Goal: Complete application form: Complete application form

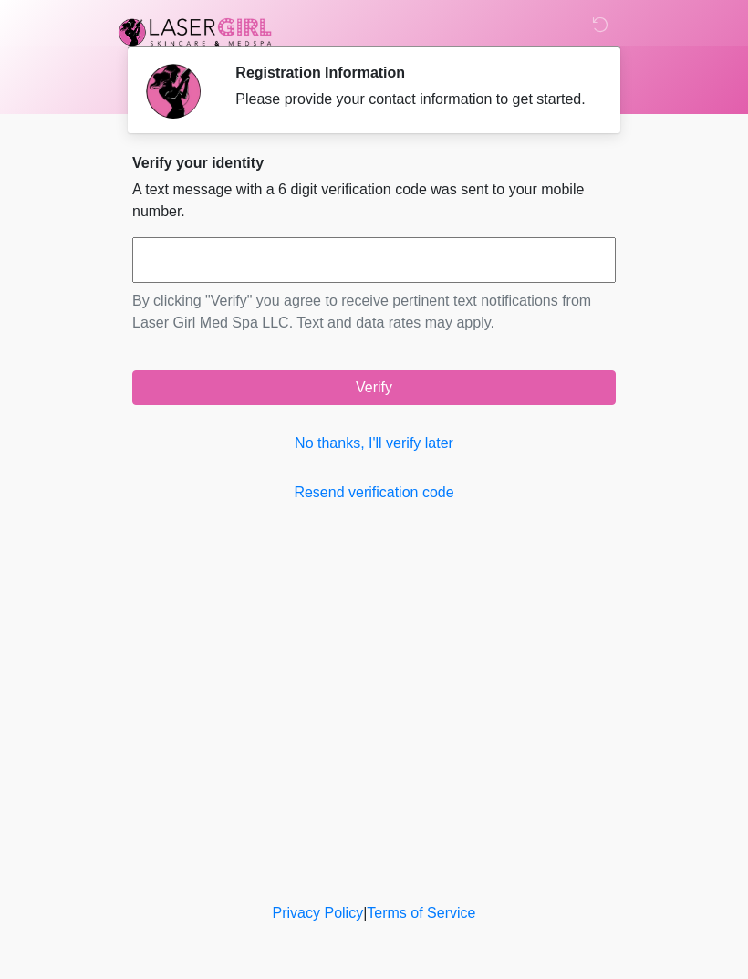
click at [337, 275] on input "text" at bounding box center [373, 260] width 483 height 46
type input "******"
click at [384, 405] on button "Verify" at bounding box center [373, 387] width 483 height 35
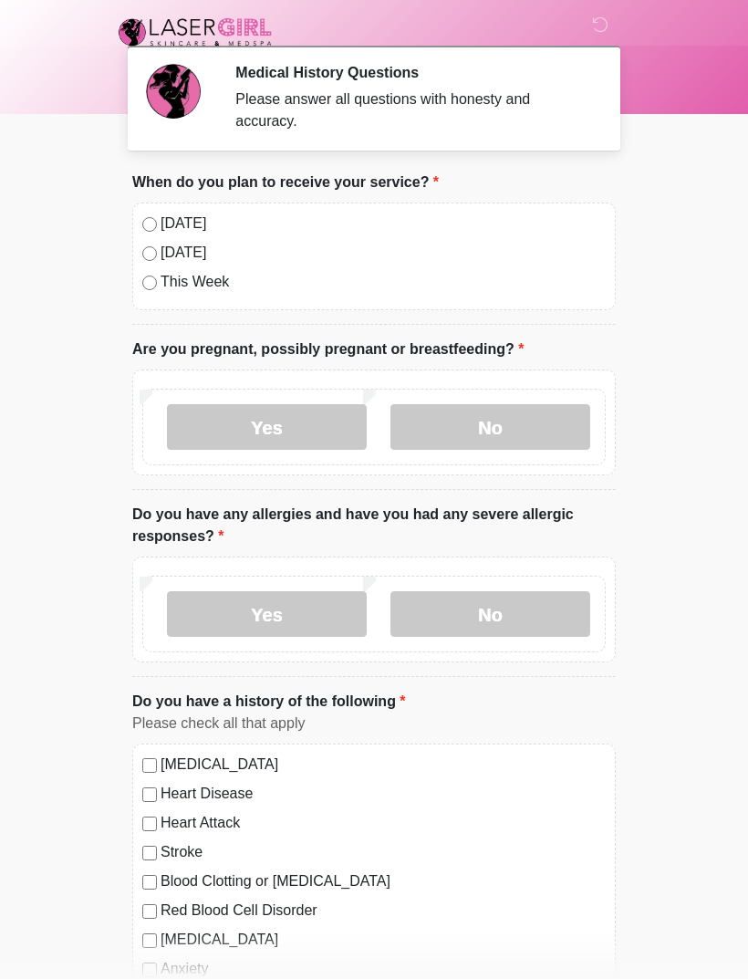
click at [522, 417] on label "No" at bounding box center [490, 427] width 200 height 46
click at [535, 591] on label "No" at bounding box center [490, 614] width 200 height 46
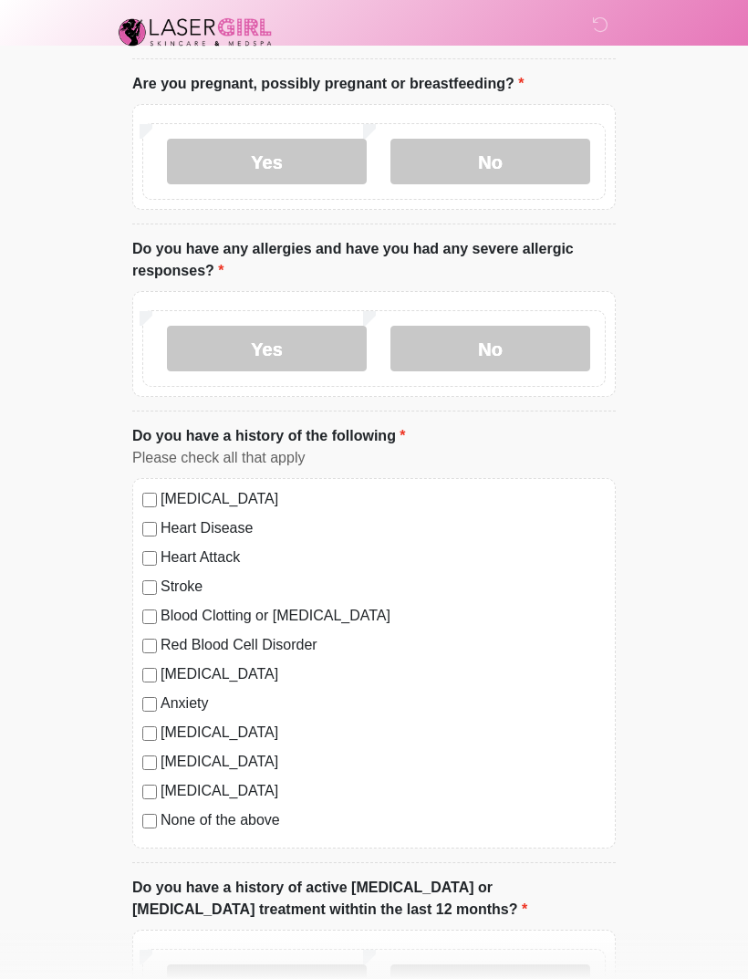
scroll to position [402, 0]
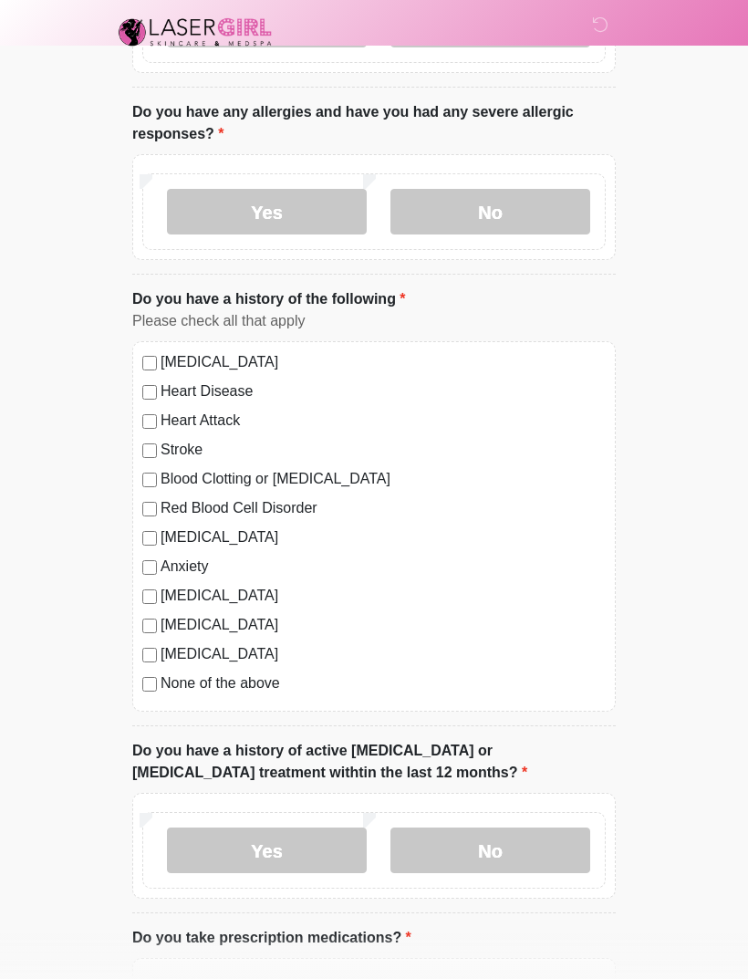
click at [519, 846] on label "No" at bounding box center [490, 850] width 200 height 46
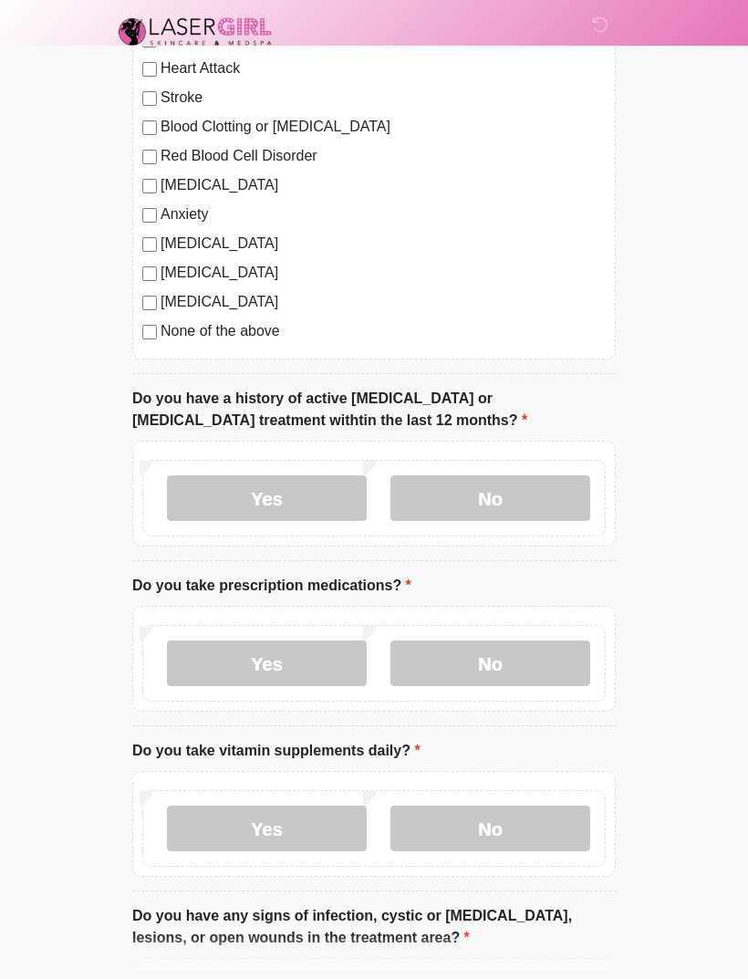
scroll to position [751, 0]
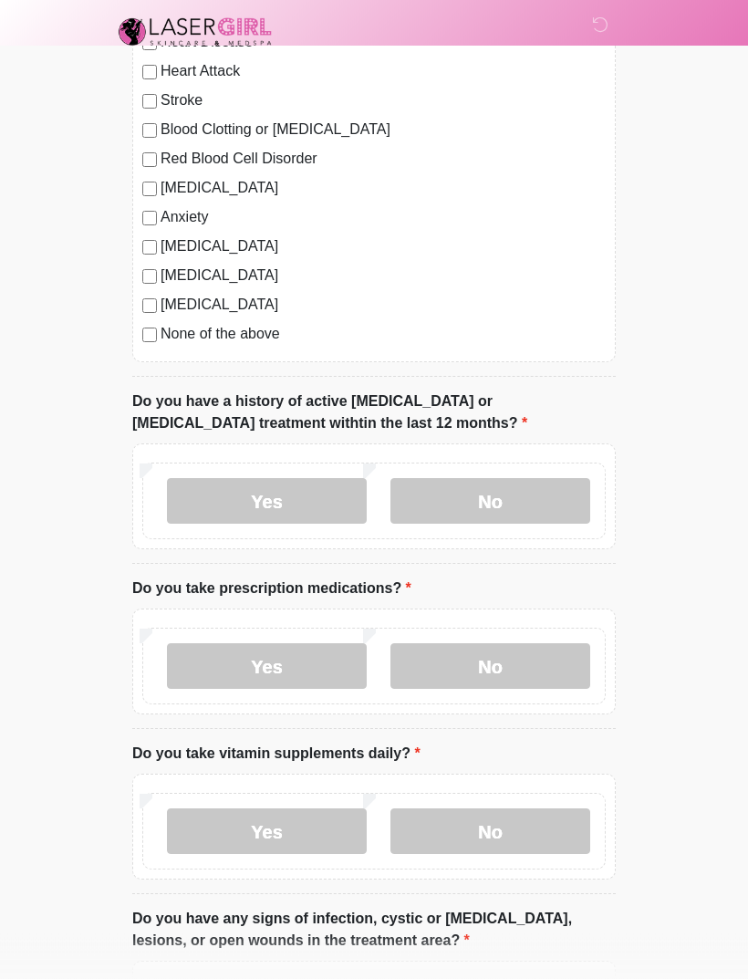
click at [286, 668] on label "Yes" at bounding box center [267, 667] width 200 height 46
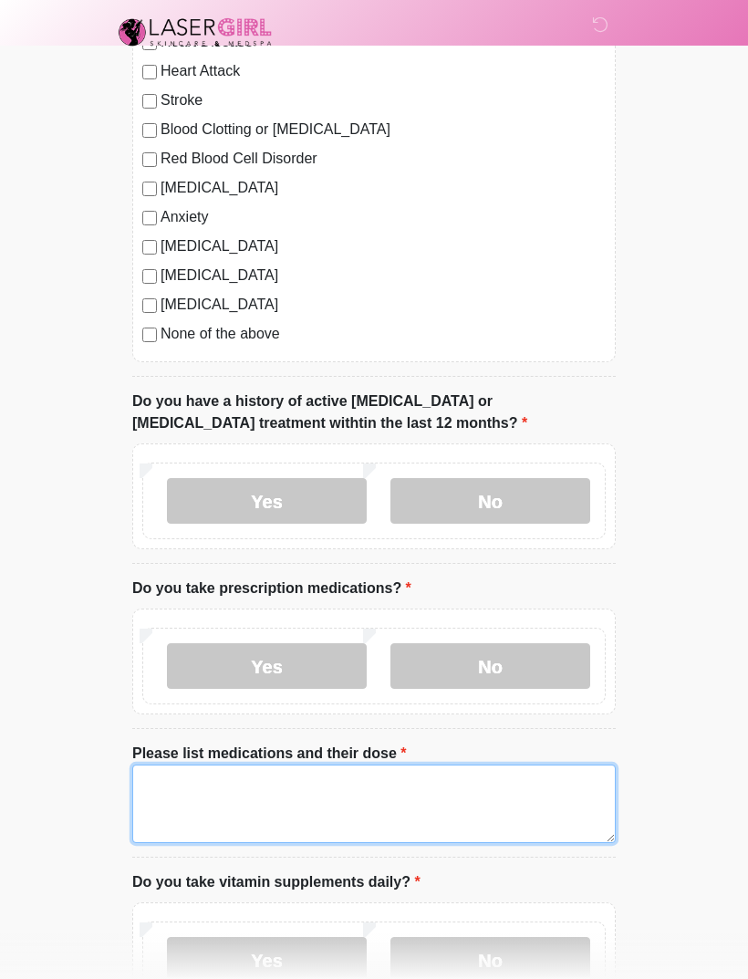
click at [330, 804] on textarea "Please list medications and their dose" at bounding box center [373, 803] width 483 height 78
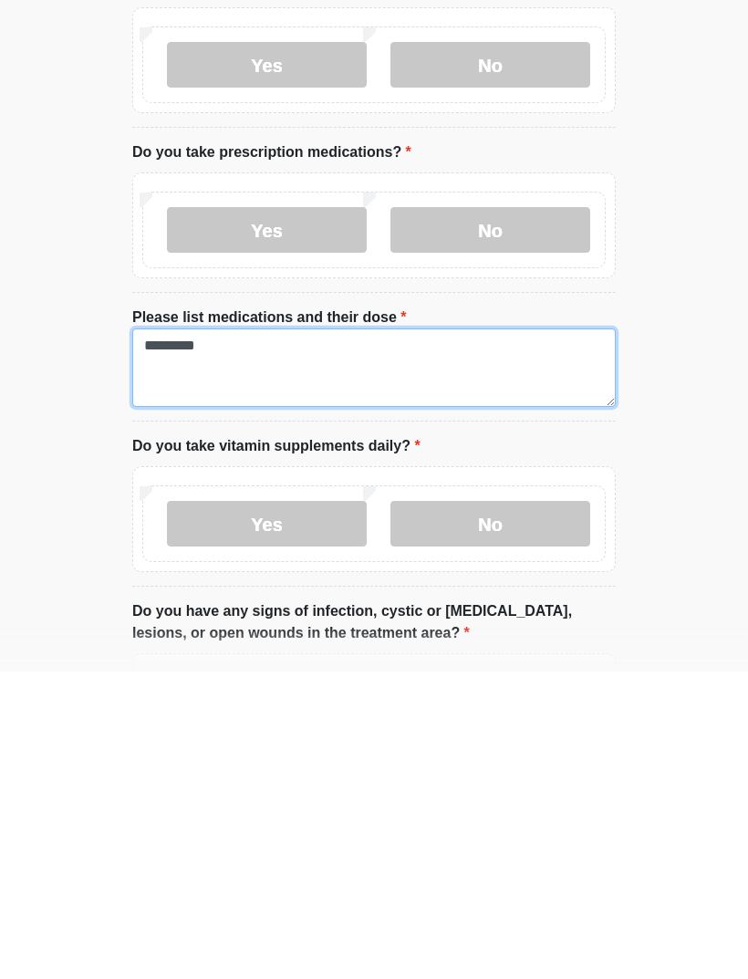
type textarea "********"
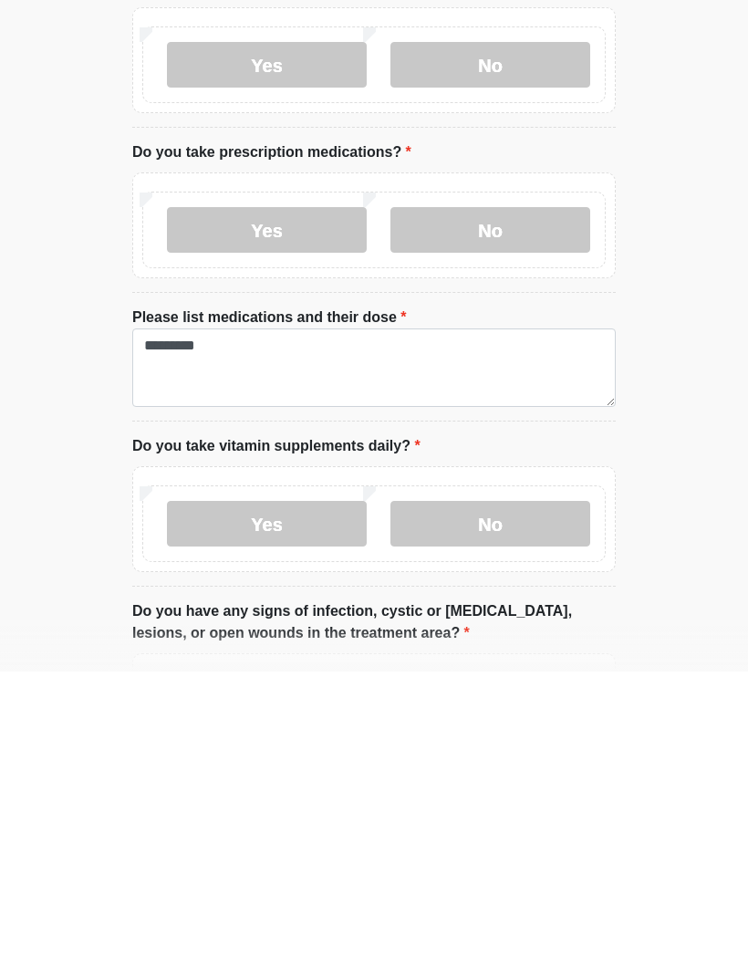
click at [298, 808] on label "Yes" at bounding box center [267, 831] width 200 height 46
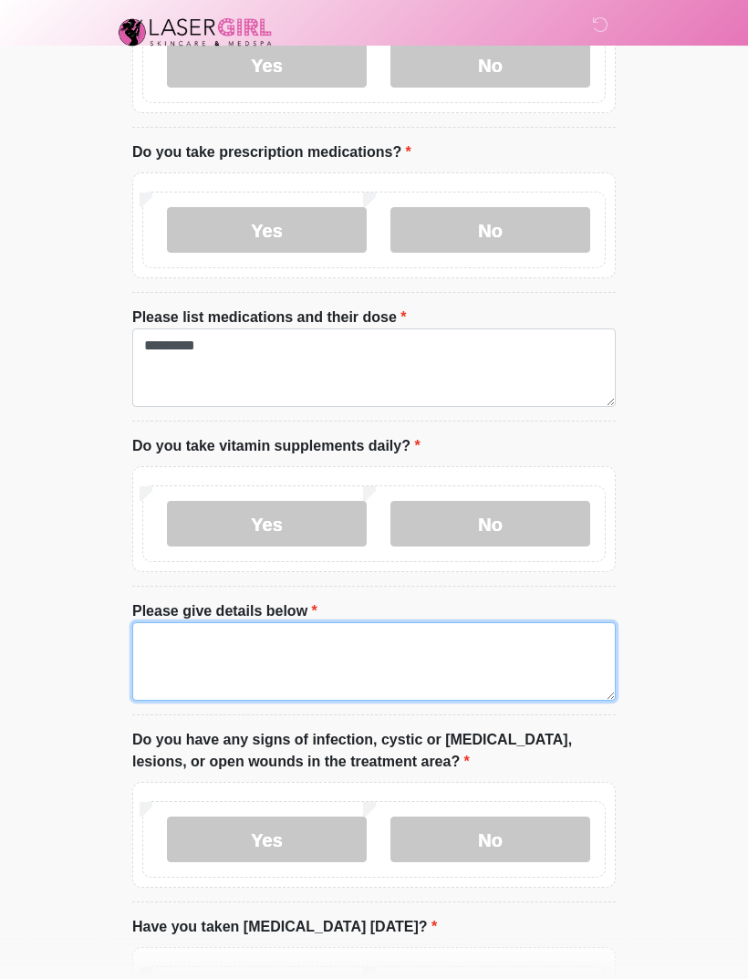
click at [324, 649] on textarea "Please give details below" at bounding box center [373, 661] width 483 height 78
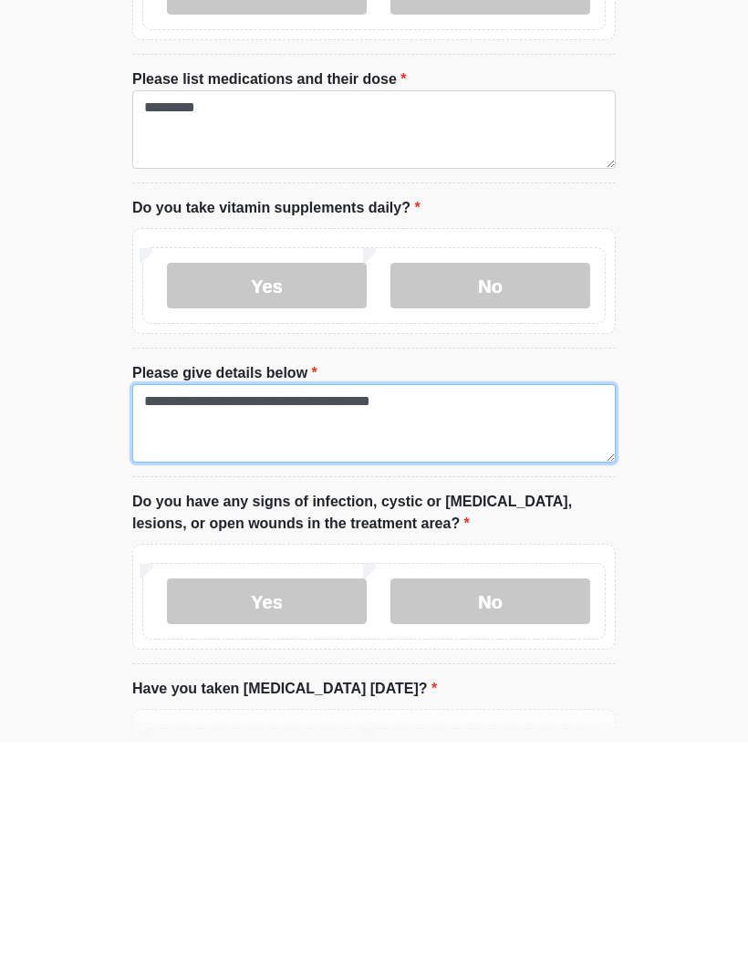
type textarea "**********"
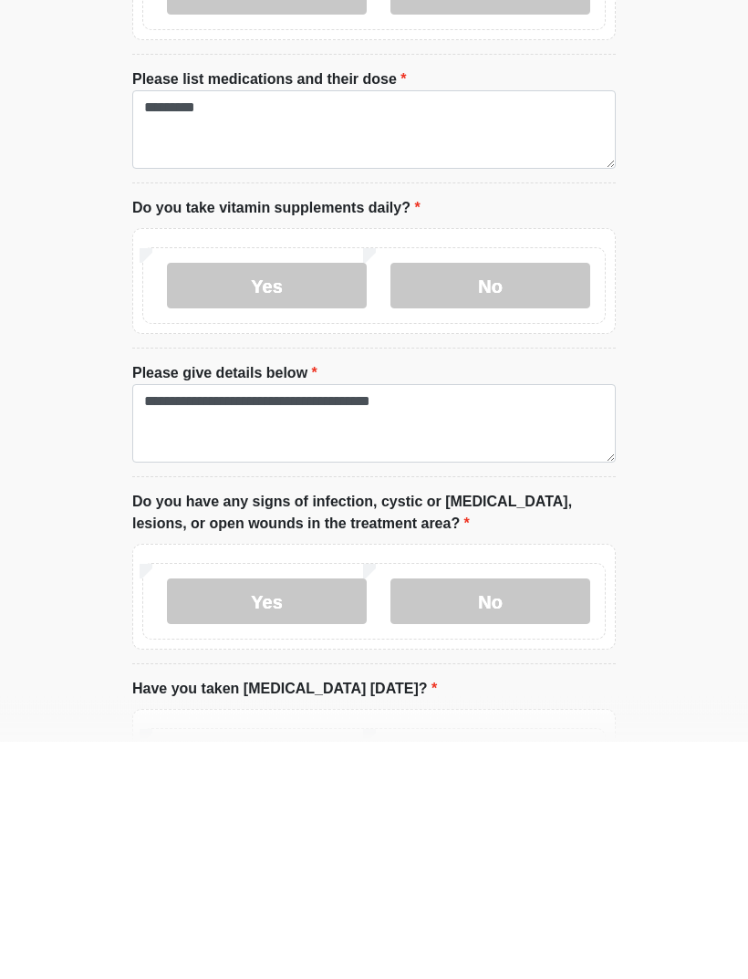
click at [538, 816] on label "No" at bounding box center [490, 839] width 200 height 46
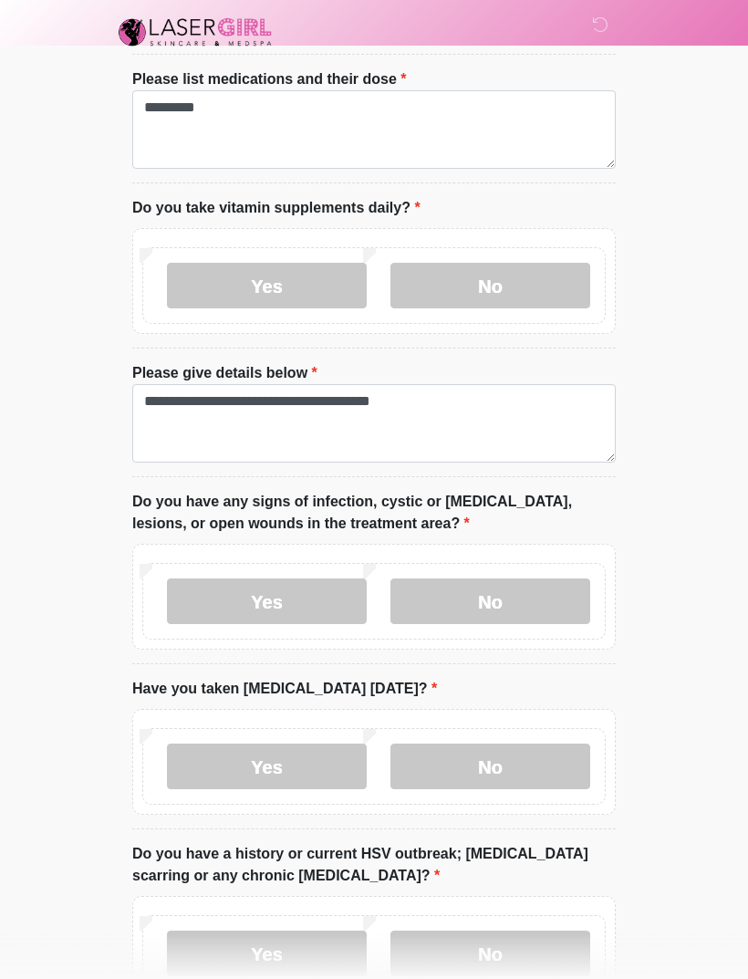
click at [525, 765] on label "No" at bounding box center [490, 766] width 200 height 46
click at [509, 941] on label "No" at bounding box center [490, 953] width 200 height 46
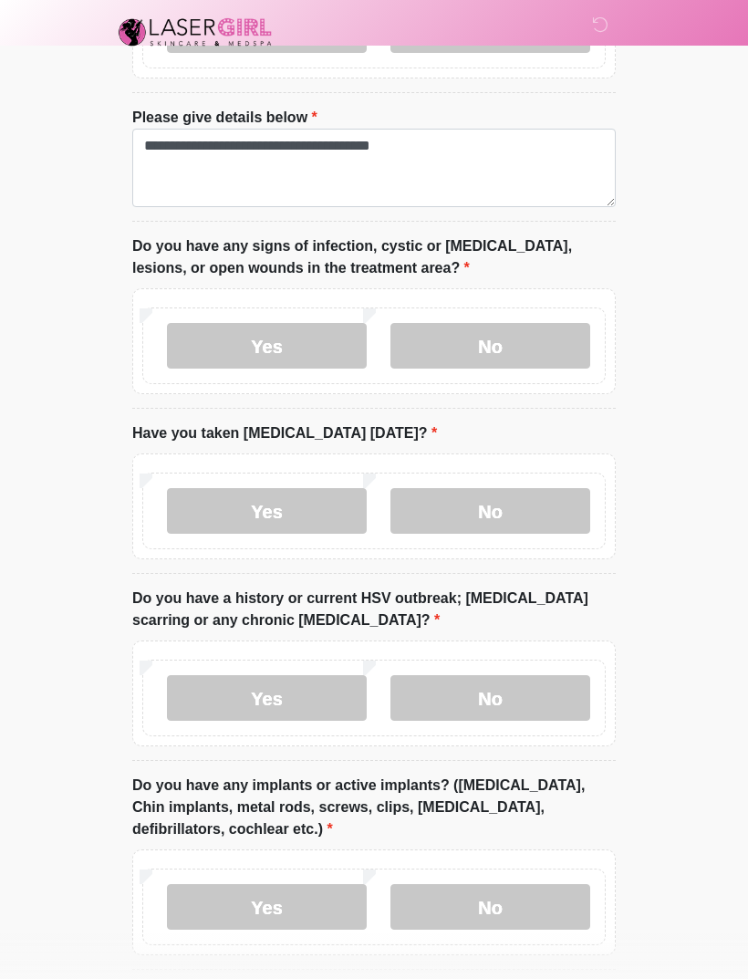
scroll to position [1756, 0]
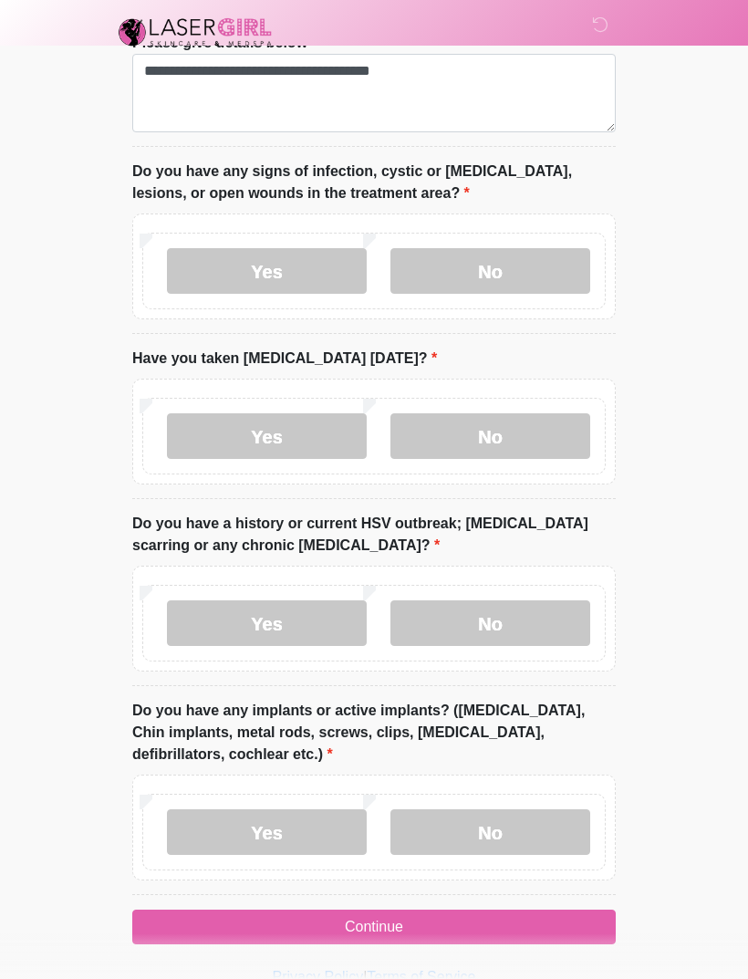
click at [294, 825] on label "Yes" at bounding box center [267, 832] width 200 height 46
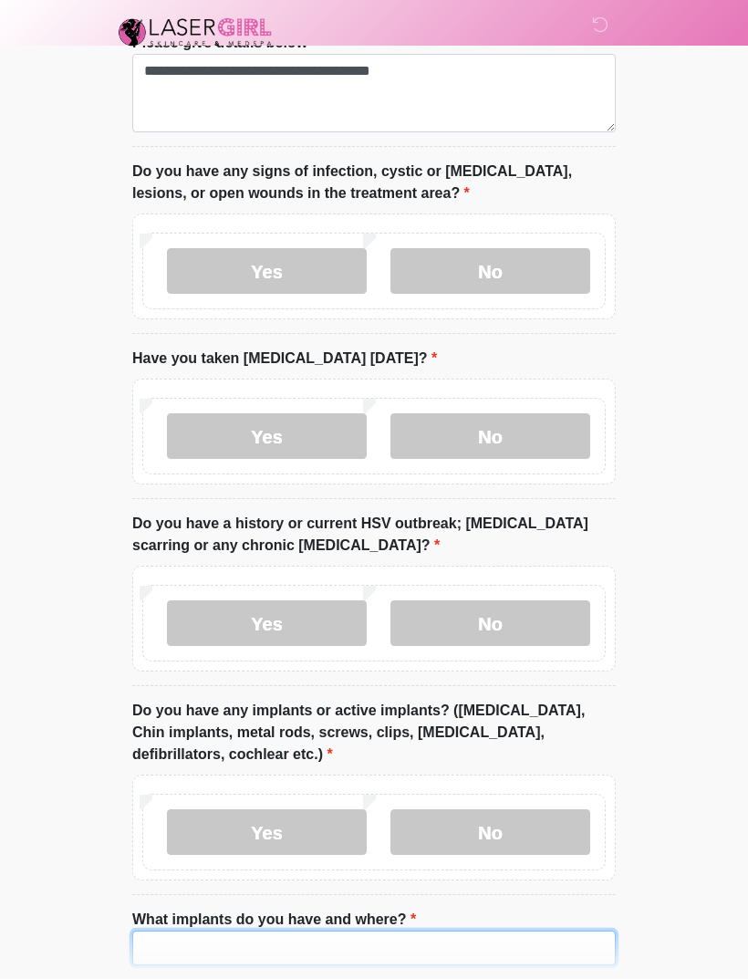
click at [410, 931] on input "What implants do you have and where?" at bounding box center [373, 947] width 483 height 35
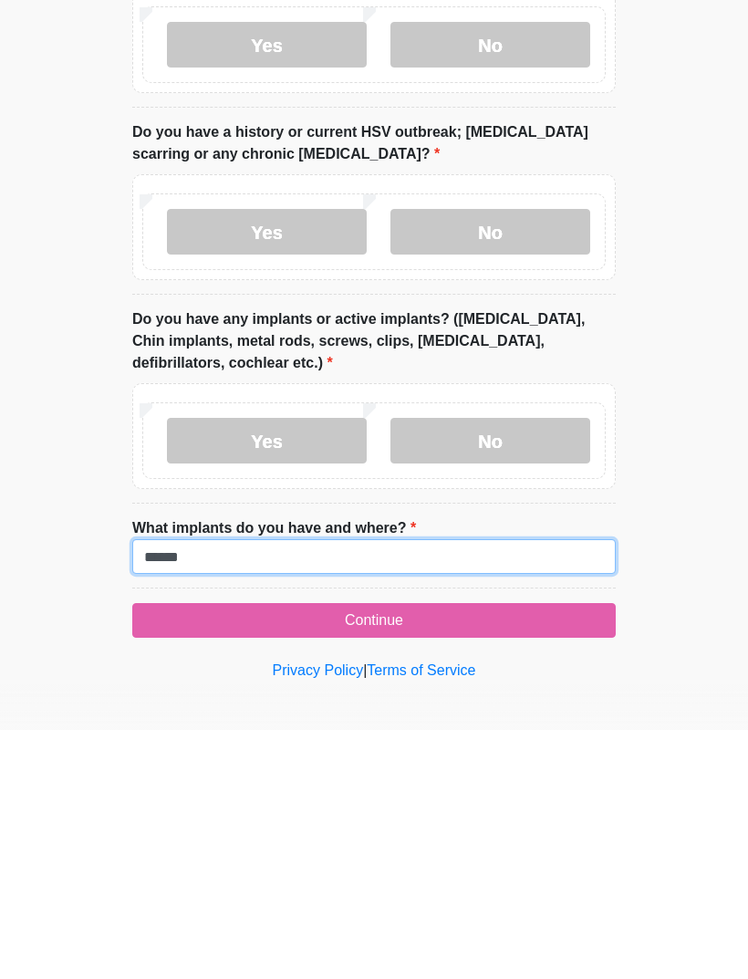
type input "******"
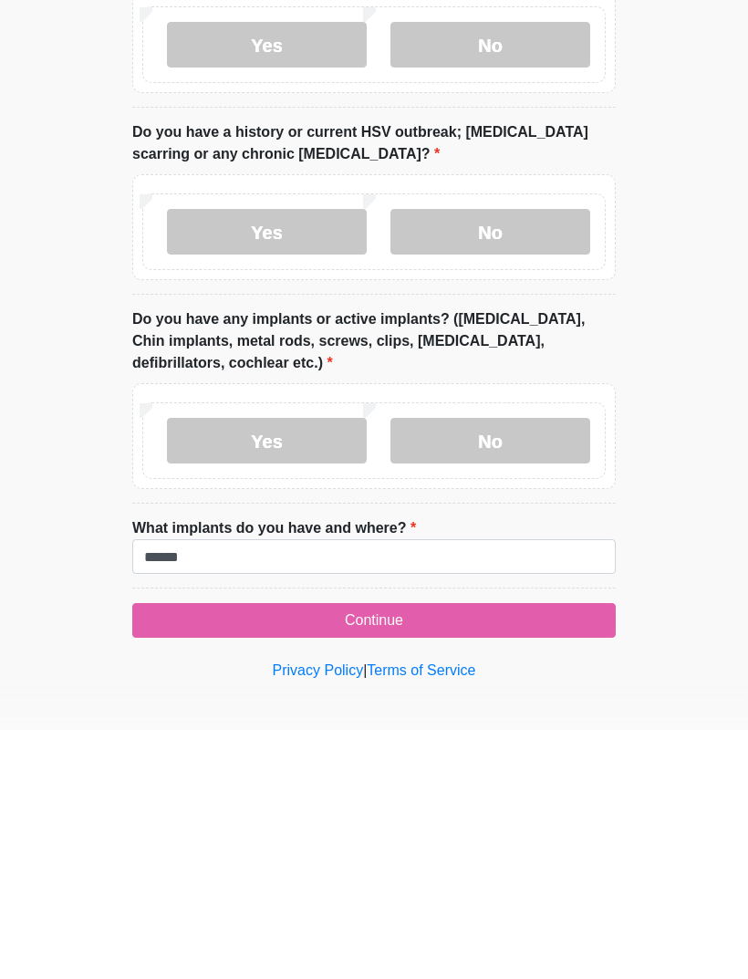
click at [397, 852] on button "Continue" at bounding box center [373, 869] width 483 height 35
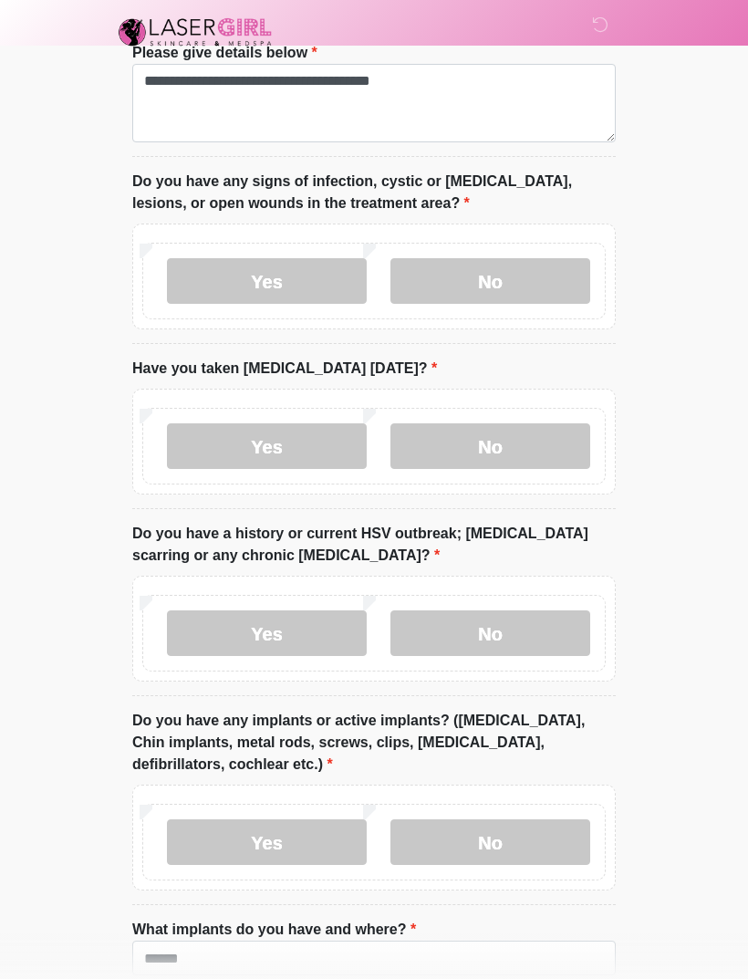
scroll to position [1840, 0]
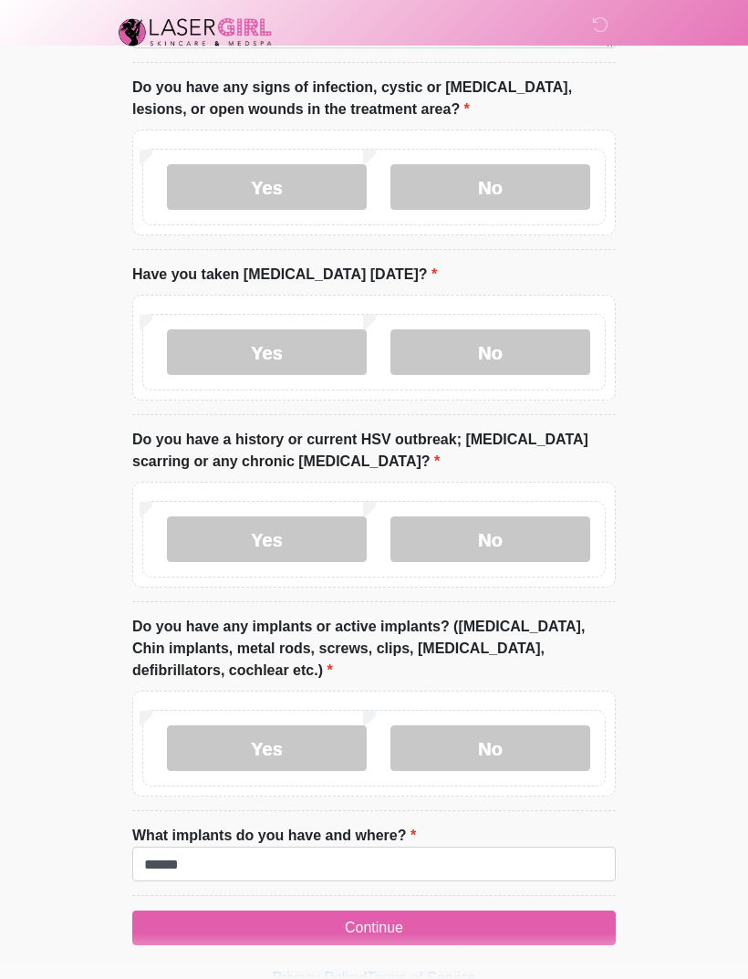
click at [412, 913] on button "Continue" at bounding box center [373, 927] width 483 height 35
click at [389, 914] on button "Continue" at bounding box center [373, 927] width 483 height 35
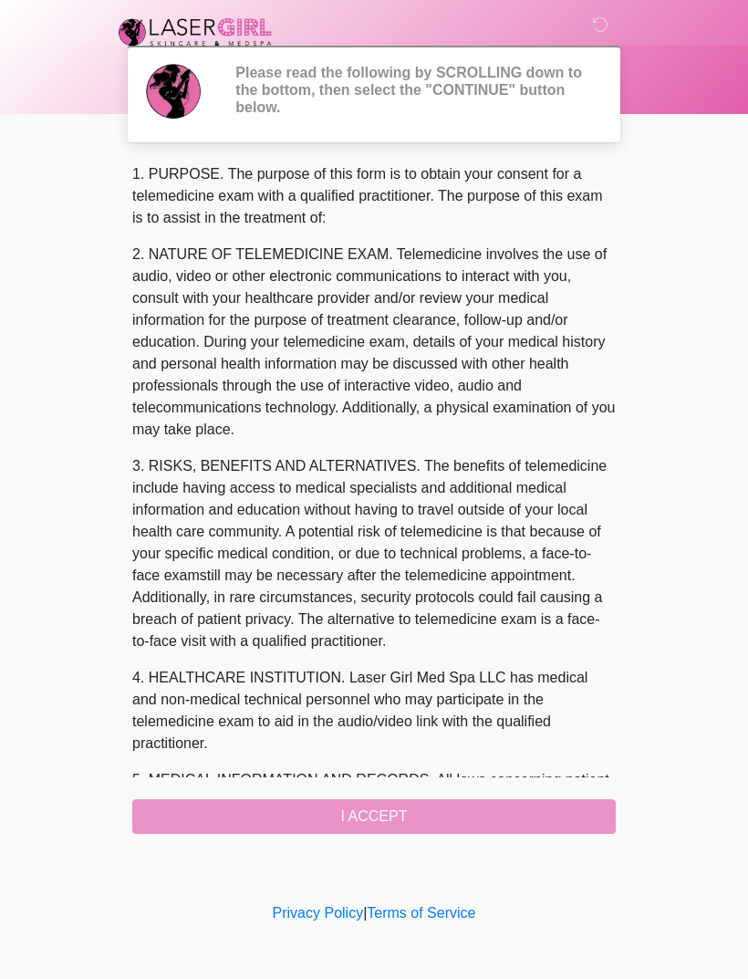
scroll to position [0, 0]
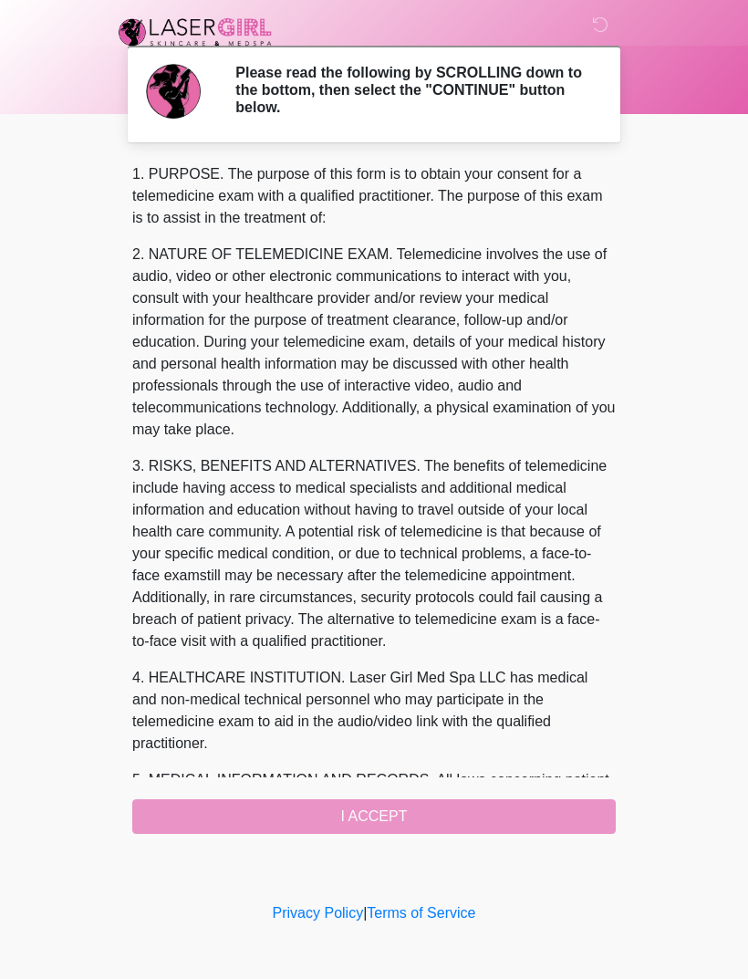
click at [398, 808] on div "1. PURPOSE. The purpose of this form is to obtain your consent for a telemedici…" at bounding box center [373, 498] width 483 height 670
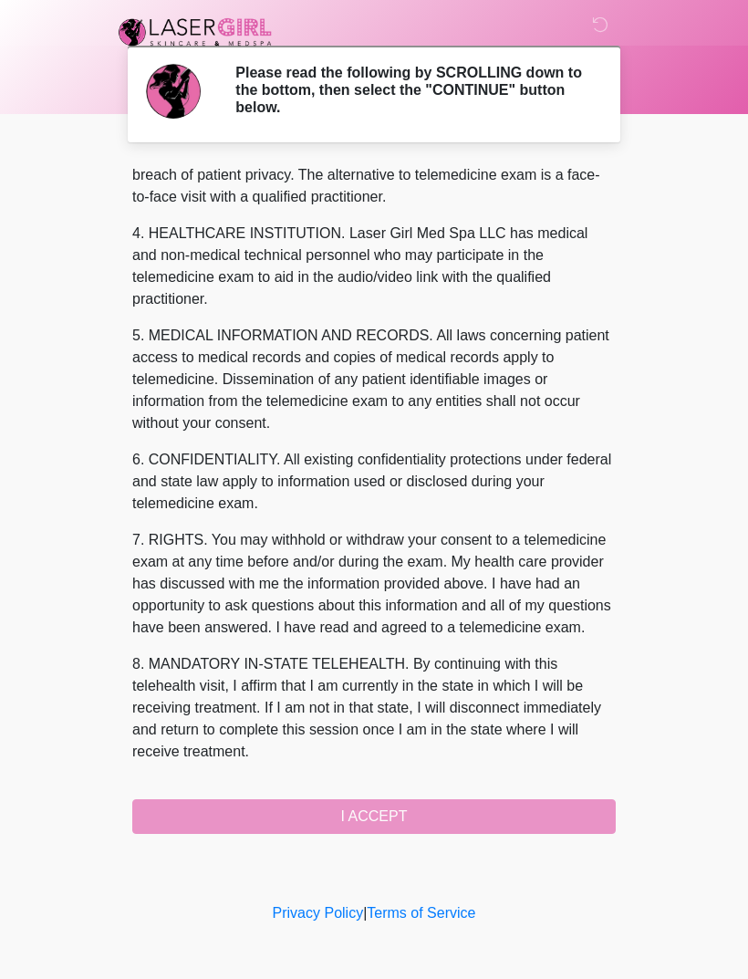
click at [399, 814] on div "1. PURPOSE. The purpose of this form is to obtain your consent for a telemedici…" at bounding box center [373, 498] width 483 height 670
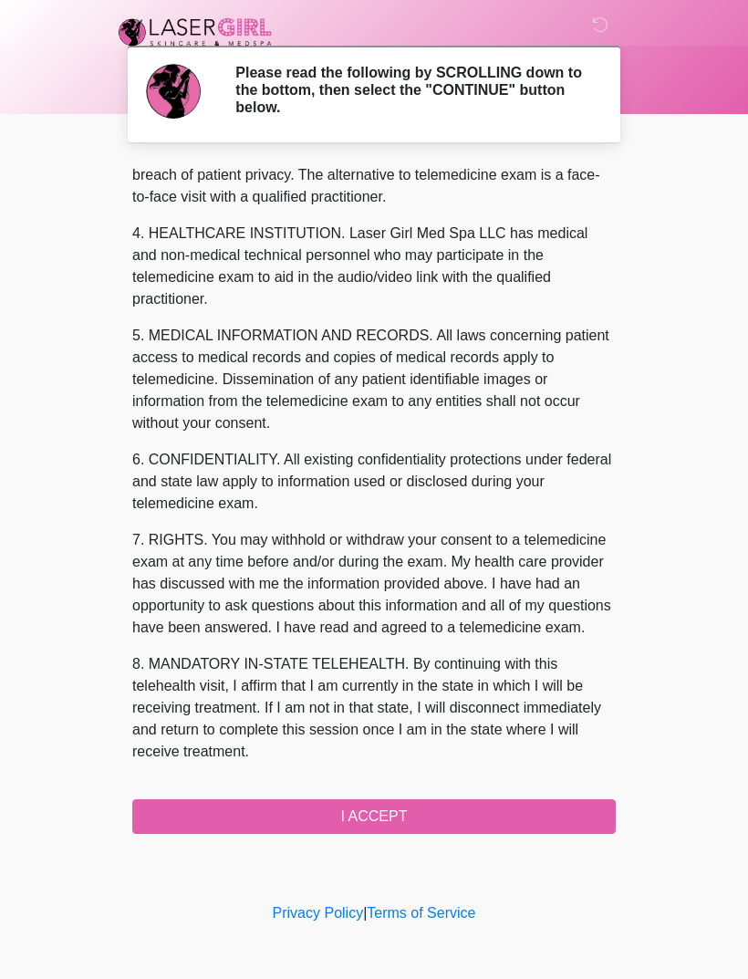
scroll to position [488, 0]
click at [399, 813] on button "I ACCEPT" at bounding box center [373, 816] width 483 height 35
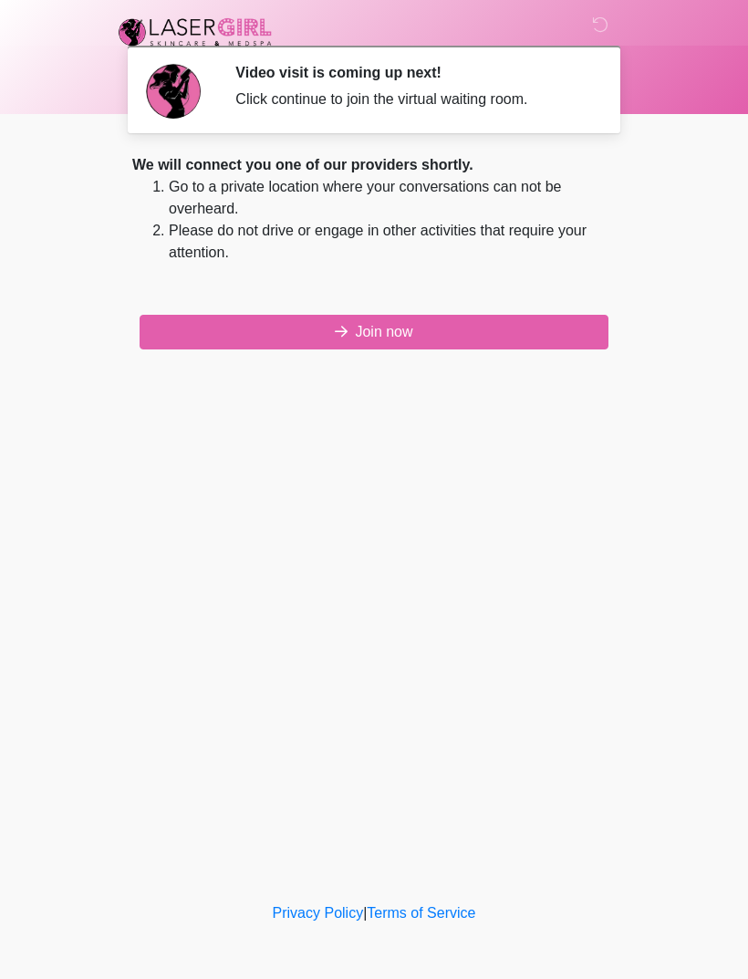
click at [431, 327] on button "Join now" at bounding box center [374, 332] width 469 height 35
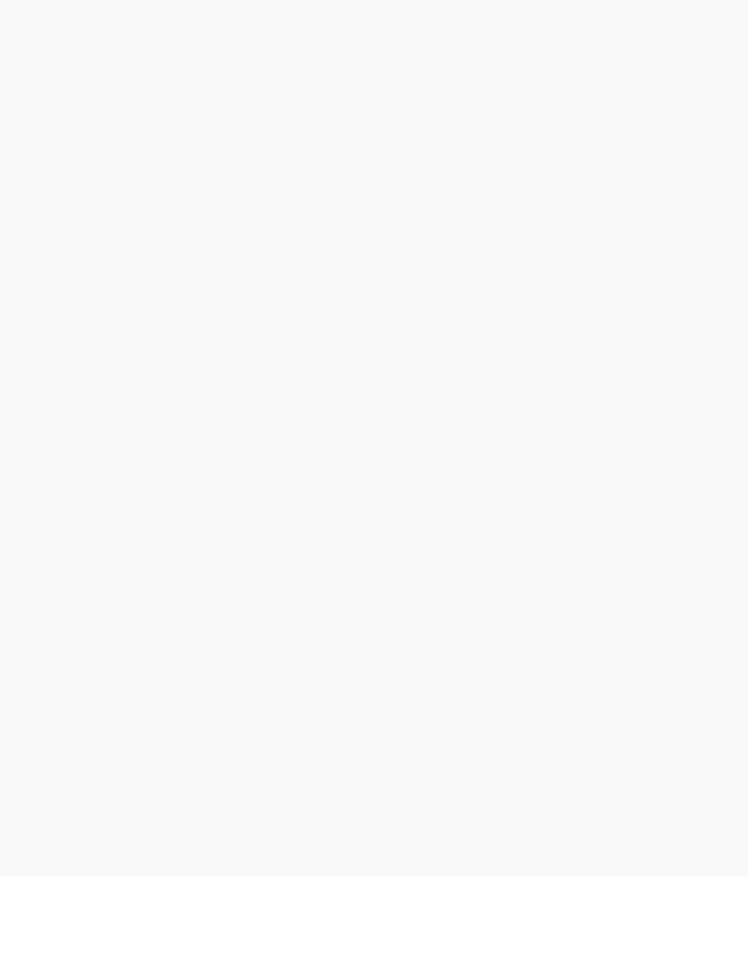
scroll to position [5, 0]
